Goal: Task Accomplishment & Management: Complete application form

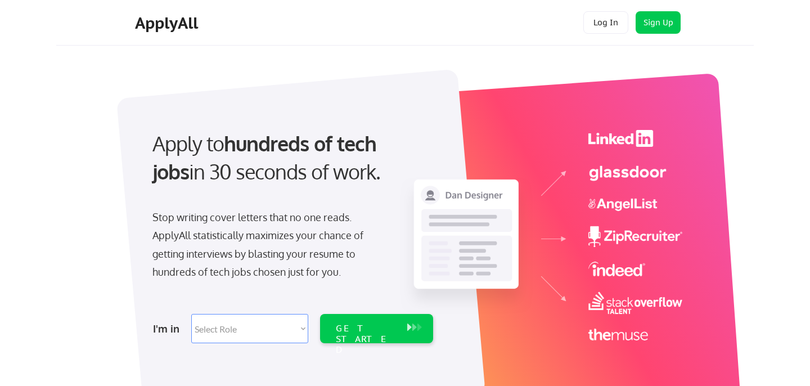
click at [279, 320] on select "Select Role Software Engineering Product Management Customer Success Sales UI/U…" at bounding box center [249, 328] width 117 height 29
select select ""hr_recruiting""
click at [191, 314] on select "Select Role Software Engineering Product Management Customer Success Sales UI/U…" at bounding box center [249, 328] width 117 height 29
select select ""hr_recruiting""
click at [366, 336] on div "GET STARTED" at bounding box center [365, 328] width 71 height 29
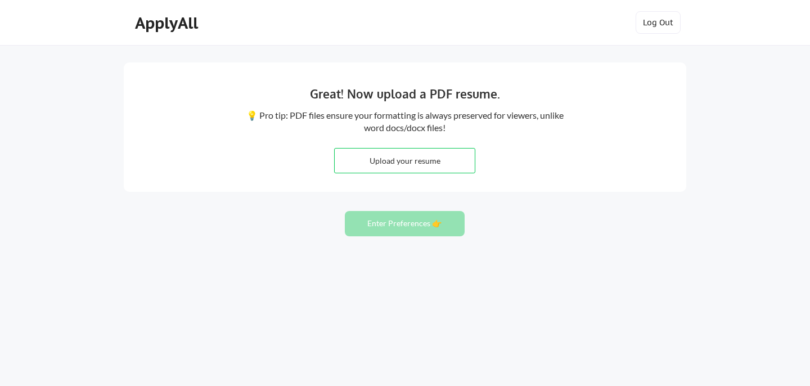
click at [422, 161] on input "file" at bounding box center [405, 160] width 140 height 24
type input "C:\fakepath\Lauren-Ford-Resume.pdf"
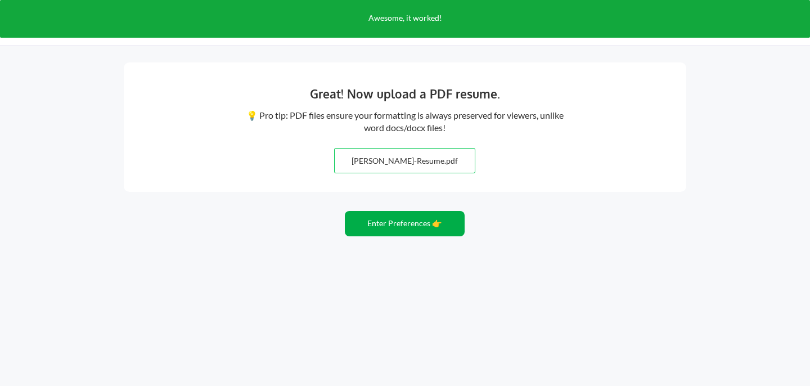
click at [400, 220] on button "Enter Preferences 👉" at bounding box center [405, 223] width 120 height 25
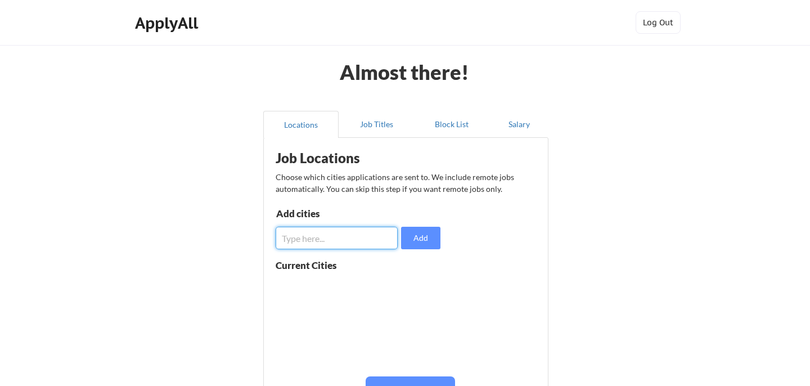
click at [323, 246] on input "input" at bounding box center [337, 238] width 122 height 22
type input "[GEOGRAPHIC_DATA], [GEOGRAPHIC_DATA]"
click at [419, 244] on button "Add" at bounding box center [420, 238] width 39 height 22
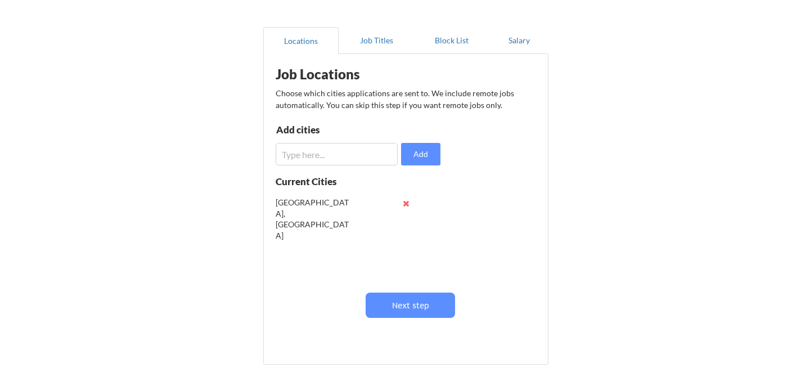
scroll to position [88, 0]
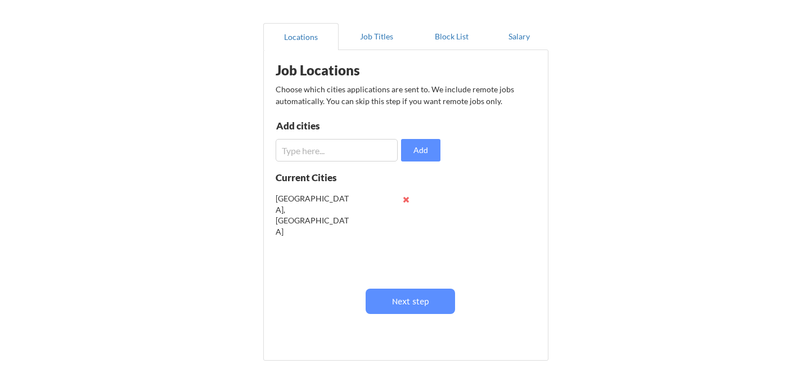
click at [381, 153] on input "input" at bounding box center [337, 150] width 122 height 22
click at [403, 300] on button "Next step" at bounding box center [409, 300] width 89 height 25
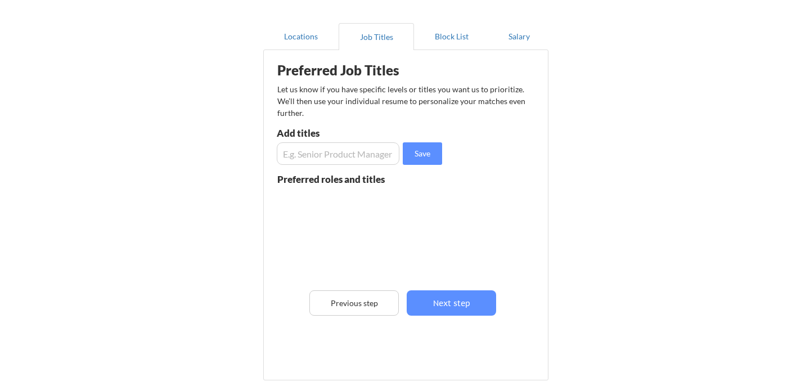
click at [348, 155] on input "input" at bounding box center [338, 153] width 123 height 22
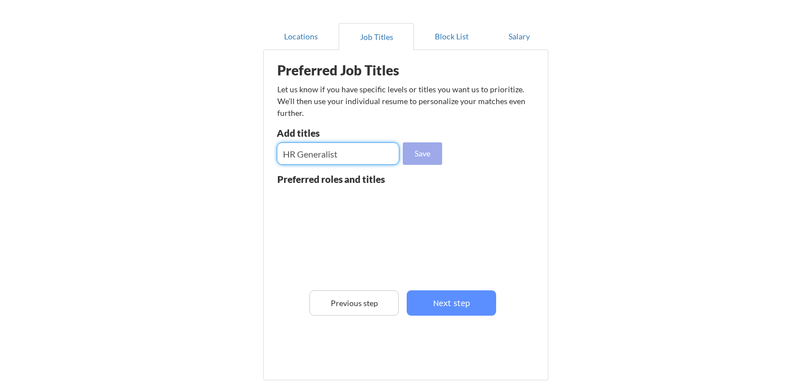
type input "HR Generalist"
click at [425, 151] on button "Save" at bounding box center [422, 153] width 39 height 22
click at [335, 150] on input "input" at bounding box center [338, 153] width 123 height 22
click at [319, 152] on input "input" at bounding box center [338, 153] width 123 height 22
type input "People Operations Partner"
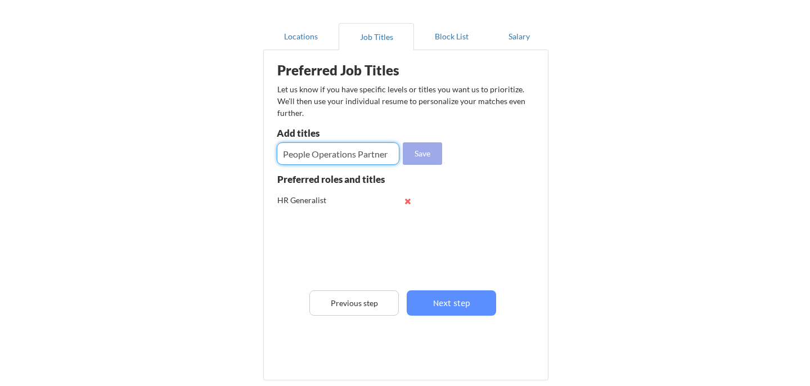
click at [419, 157] on button "Save" at bounding box center [422, 153] width 39 height 22
click at [325, 155] on input "input" at bounding box center [338, 153] width 123 height 22
type input "Employee Experience Manager"
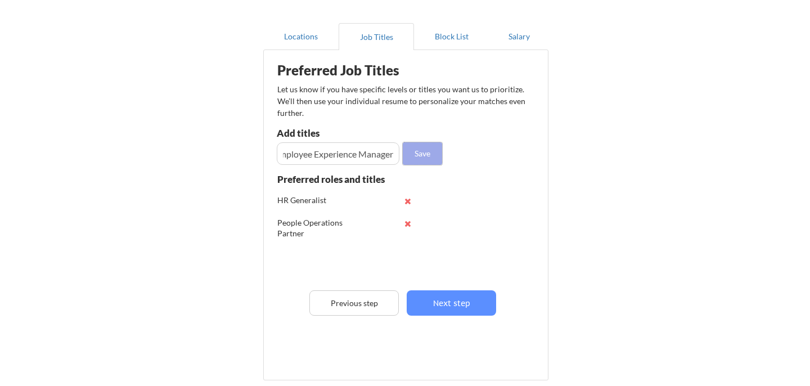
click at [424, 160] on button "Save" at bounding box center [422, 153] width 39 height 22
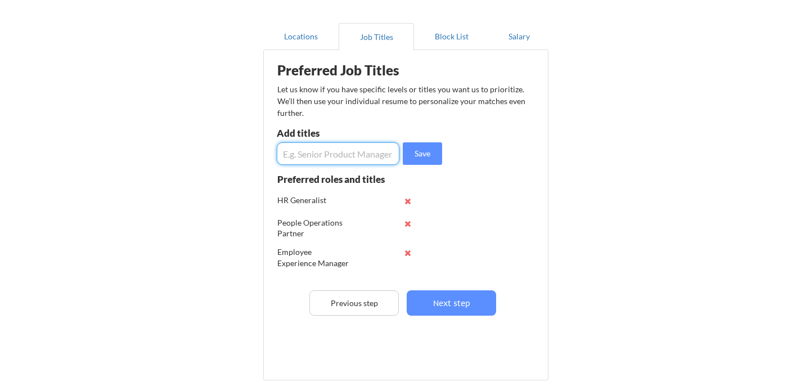
click at [326, 154] on input "input" at bounding box center [338, 153] width 123 height 22
type input "Employee Onboarding Associate"
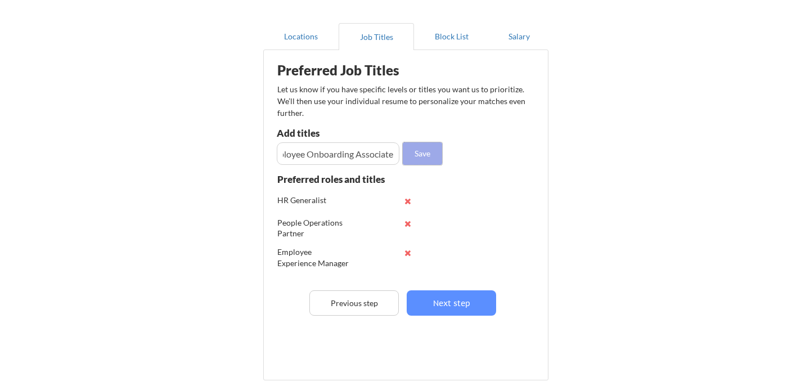
click at [416, 155] on button "Save" at bounding box center [422, 153] width 39 height 22
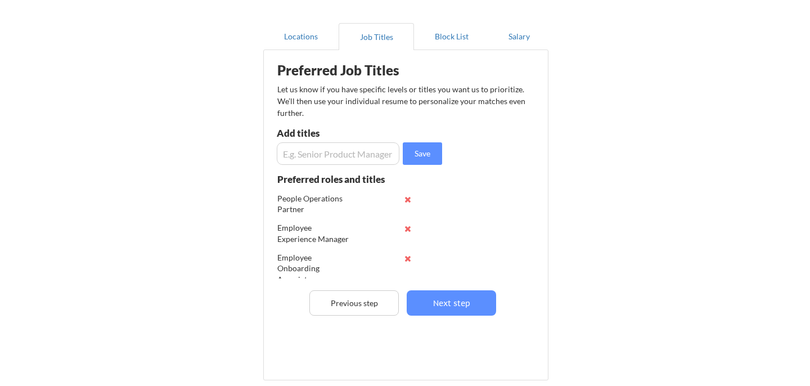
scroll to position [33, 0]
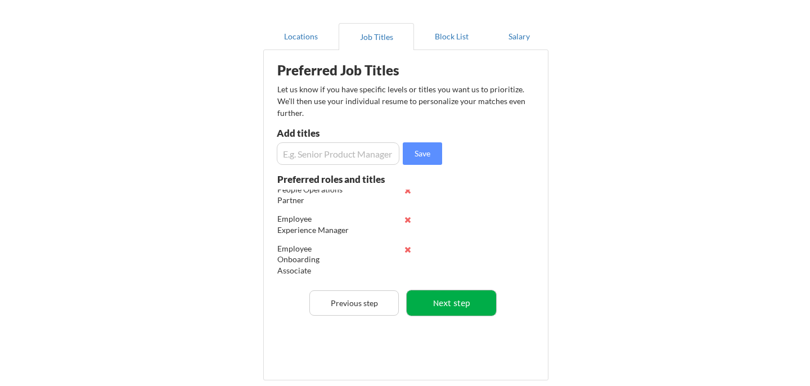
click at [447, 306] on button "Next step" at bounding box center [451, 302] width 89 height 25
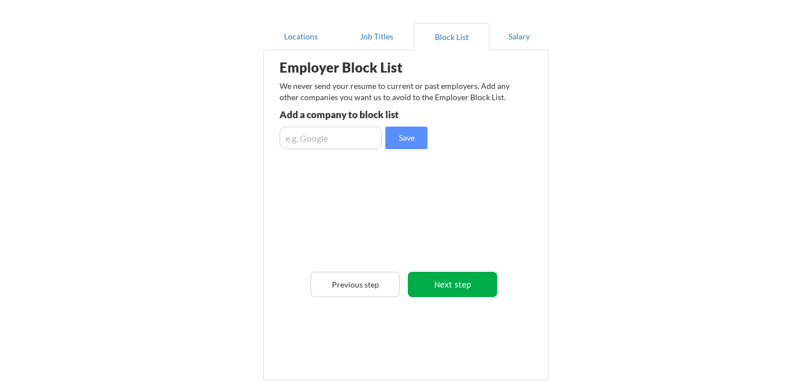
click at [446, 288] on button "Next step" at bounding box center [452, 284] width 89 height 25
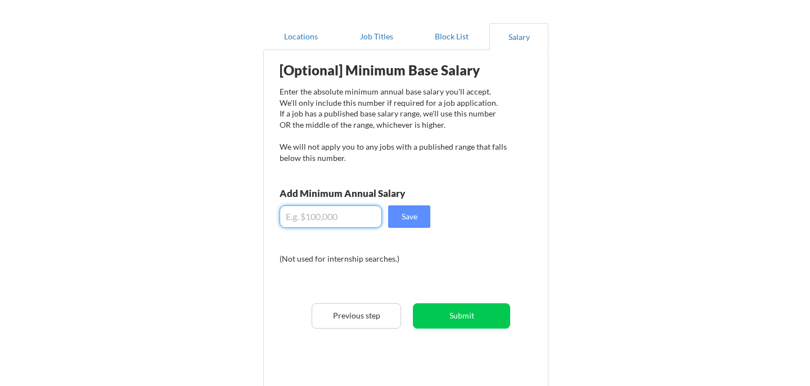
click at [332, 211] on input "input" at bounding box center [330, 216] width 102 height 22
type input "$70,000"
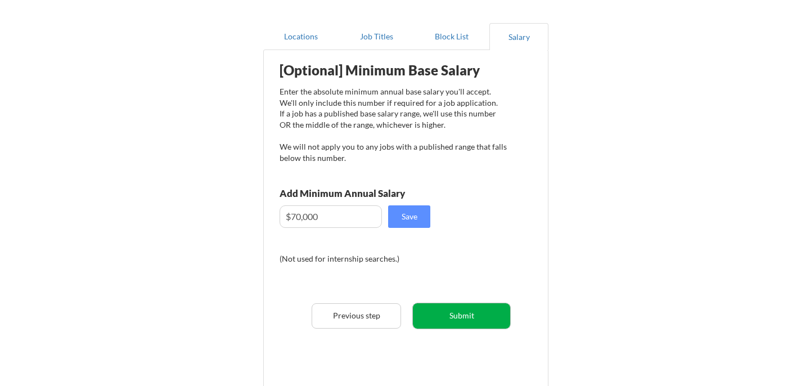
click at [468, 319] on button "Submit" at bounding box center [461, 315] width 97 height 25
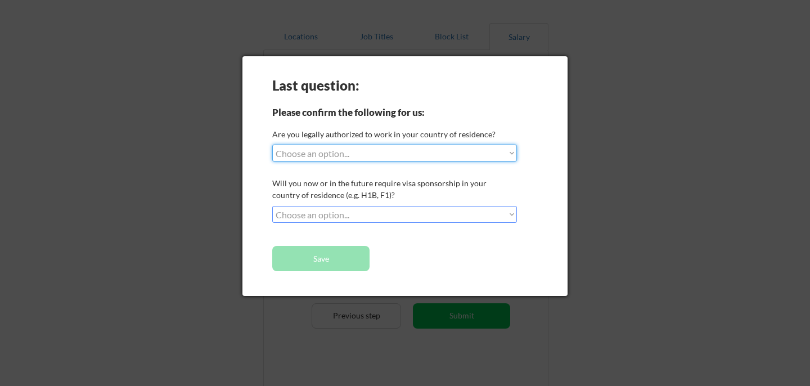
click at [369, 148] on select "Choose an option... Yes, I am a [DEMOGRAPHIC_DATA] Citizen Yes, I am a [DEMOGRA…" at bounding box center [394, 153] width 245 height 17
select select ""yes__i_am_a_[DEMOGRAPHIC_DATA]""
click at [272, 145] on select "Choose an option... Yes, I am a [DEMOGRAPHIC_DATA] Citizen Yes, I am a [DEMOGRA…" at bounding box center [394, 153] width 245 height 17
click at [348, 222] on select "Choose an option... No, I will not need sponsorship Yes, I will need sponsorship" at bounding box center [394, 214] width 245 height 17
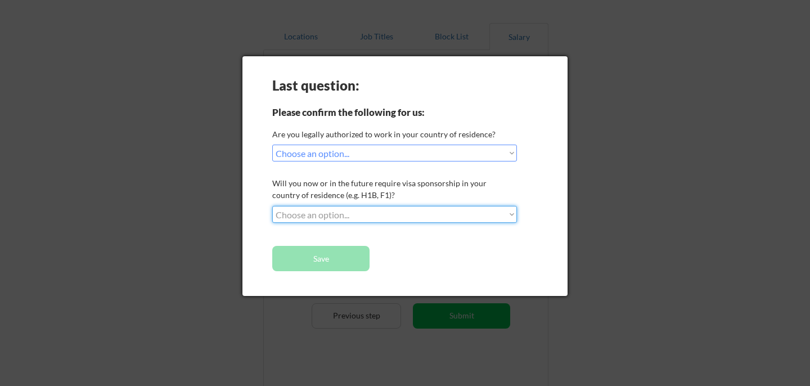
select select ""no__i_will_not_need_sponsorship""
click at [272, 206] on select "Choose an option... No, I will not need sponsorship Yes, I will need sponsorship" at bounding box center [394, 214] width 245 height 17
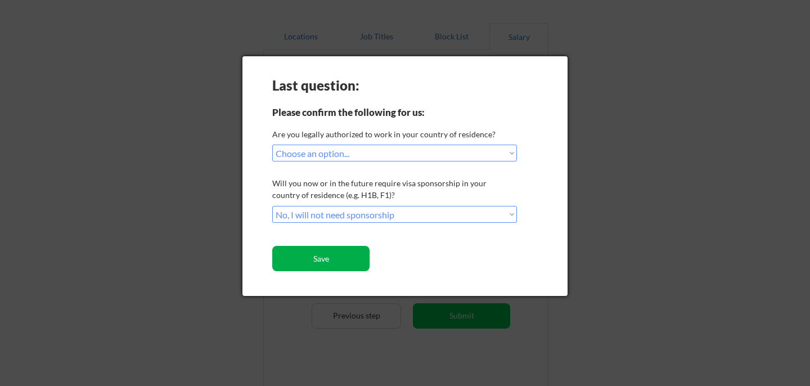
click at [345, 259] on button "Save" at bounding box center [320, 258] width 97 height 25
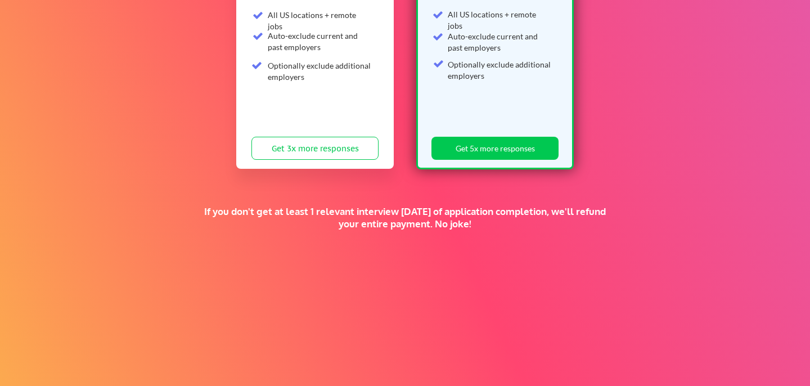
scroll to position [274, 0]
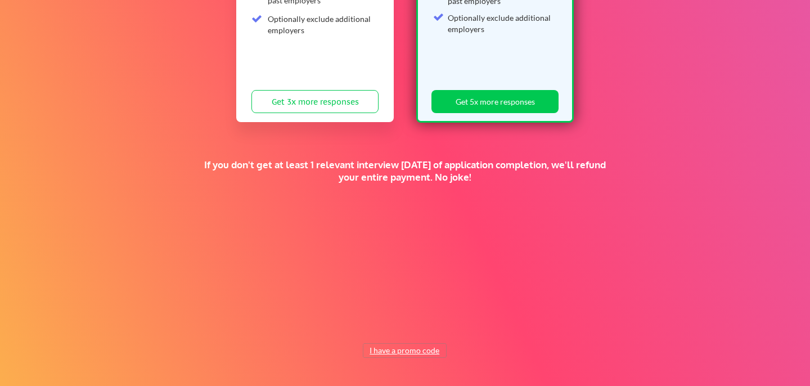
click at [399, 353] on button "I have a promo code" at bounding box center [404, 350] width 83 height 13
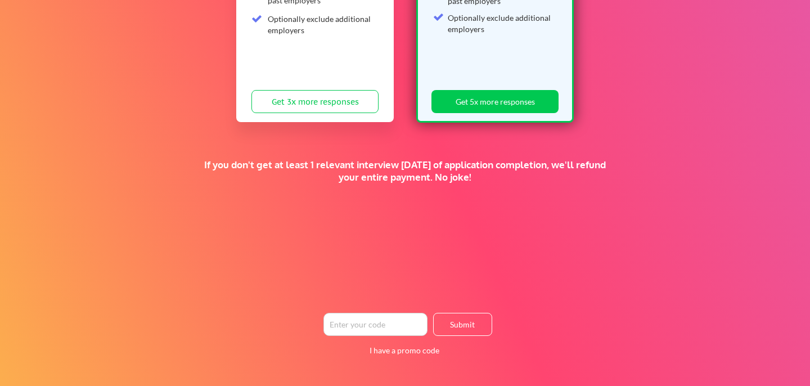
click at [512, 240] on div "Supercharge your job search for the price of a fancy dinner. FALL SALE 🍂 Standa…" at bounding box center [405, 78] width 810 height 615
